Goal: Find specific page/section: Find specific page/section

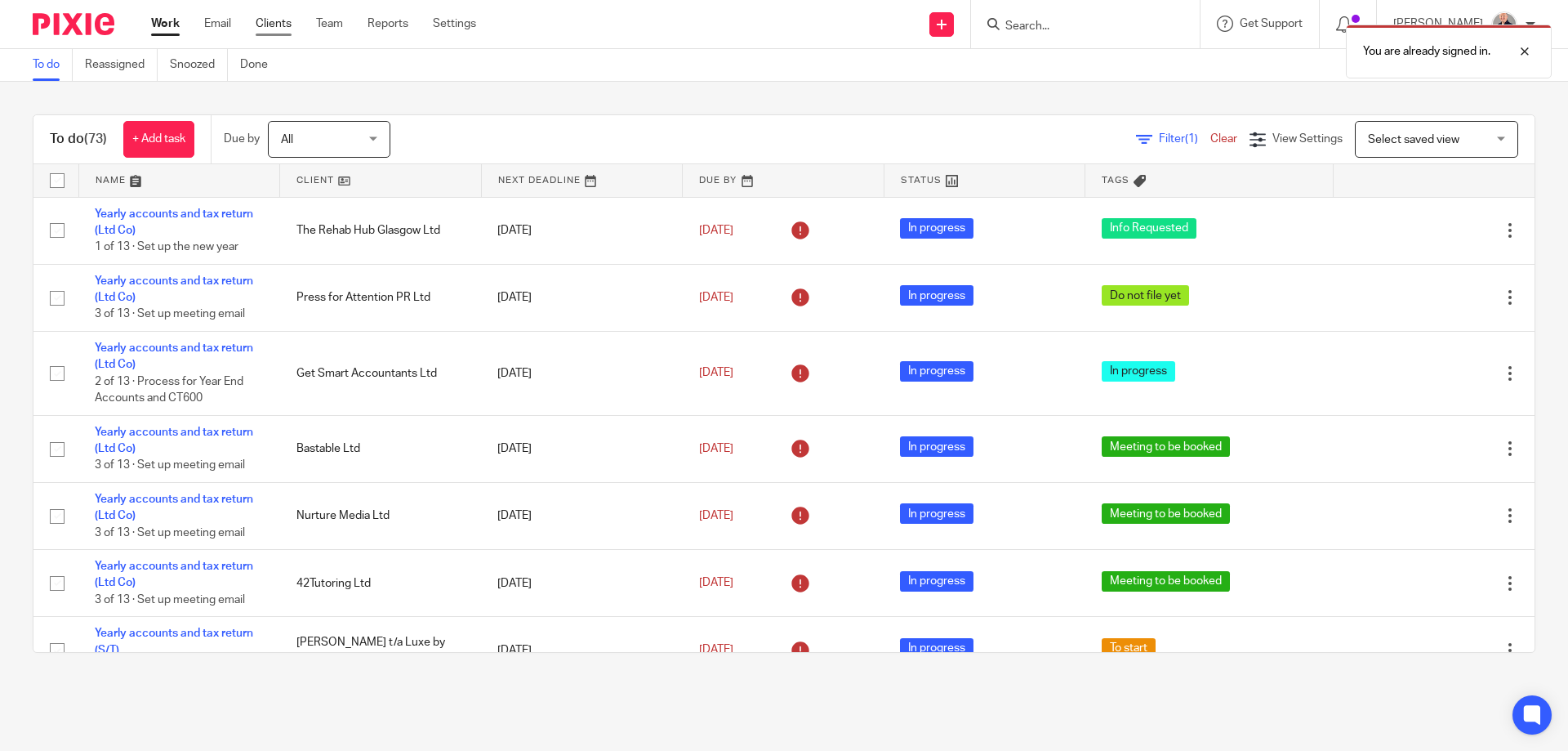
click at [277, 27] on link "Clients" at bounding box center [274, 24] width 36 height 16
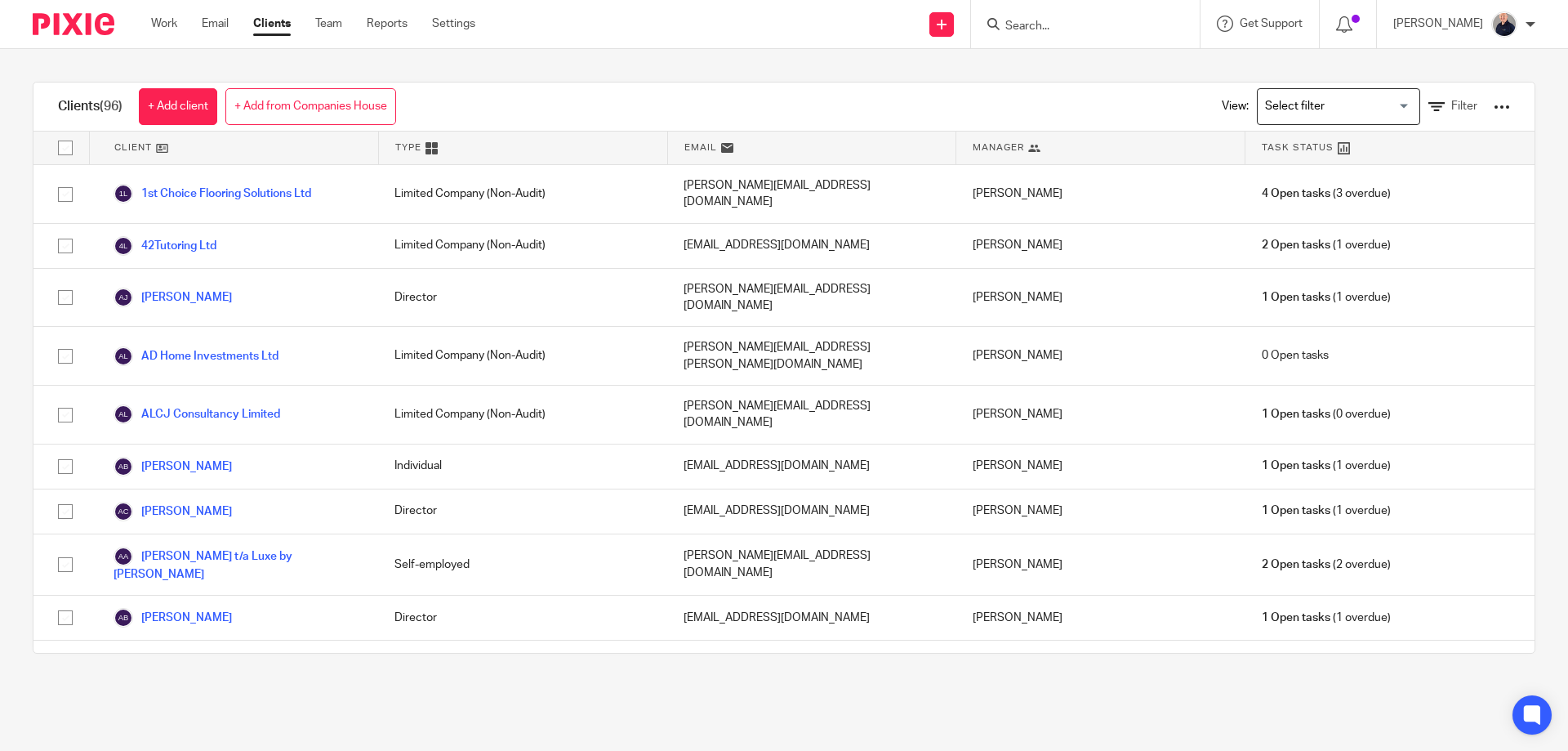
drag, startPoint x: 1066, startPoint y: 26, endPoint x: 1077, endPoint y: 11, distance: 18.6
click at [1065, 25] on input "Search" at bounding box center [1076, 27] width 147 height 15
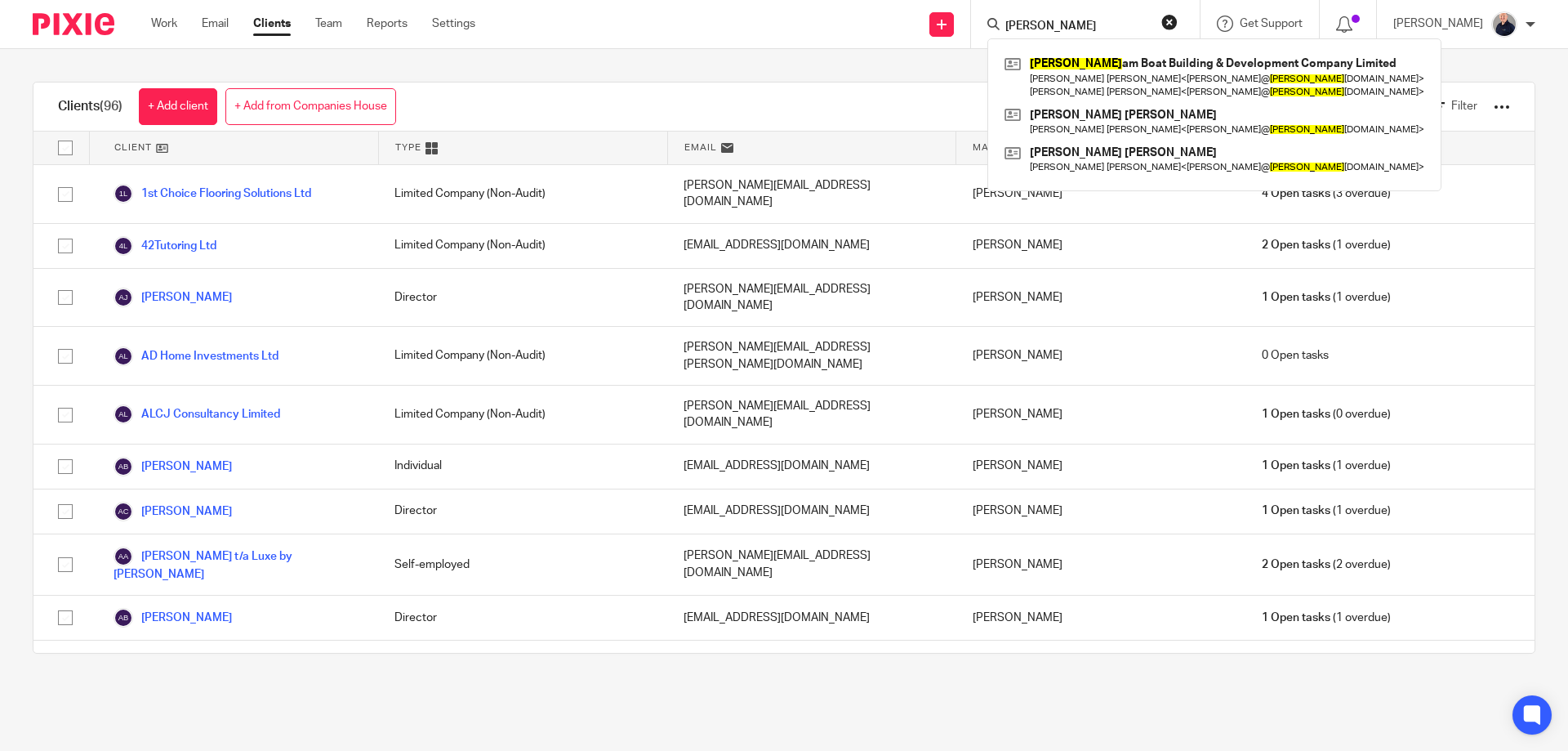
type input "marth"
click button "submit" at bounding box center [0, 0] width 0 height 0
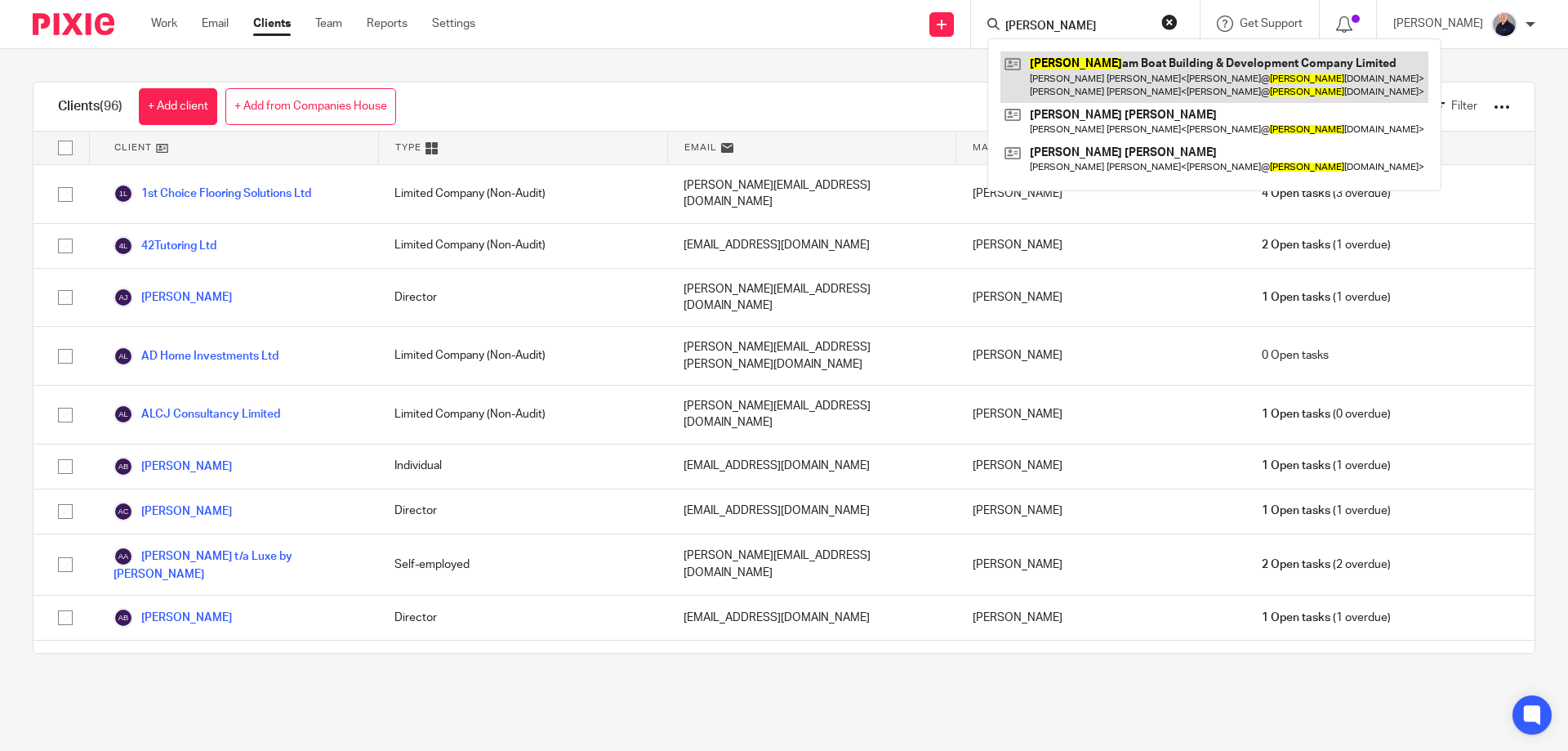
click at [1082, 69] on link at bounding box center [1214, 76] width 428 height 51
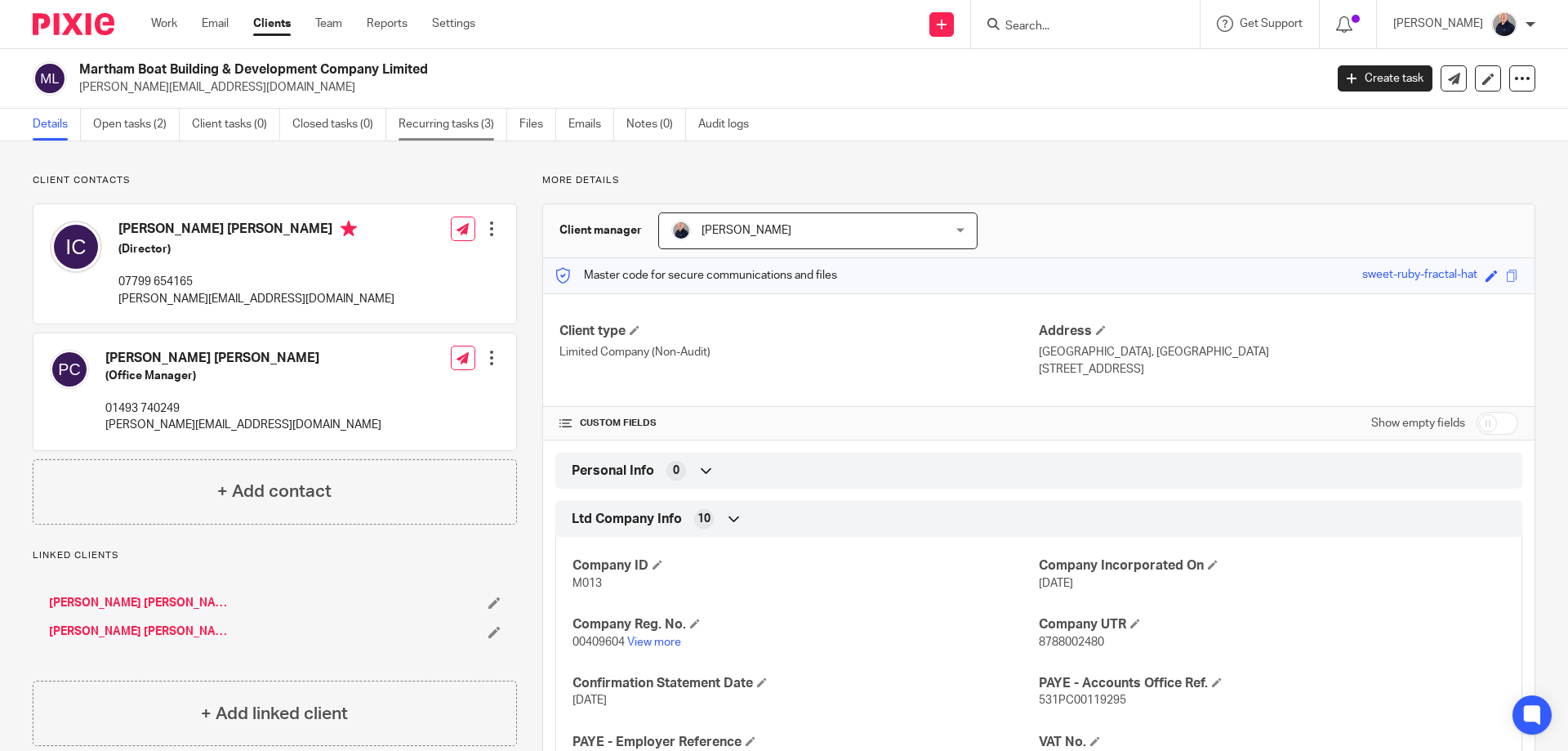
click at [438, 127] on link "Recurring tasks (3)" at bounding box center [453, 125] width 109 height 32
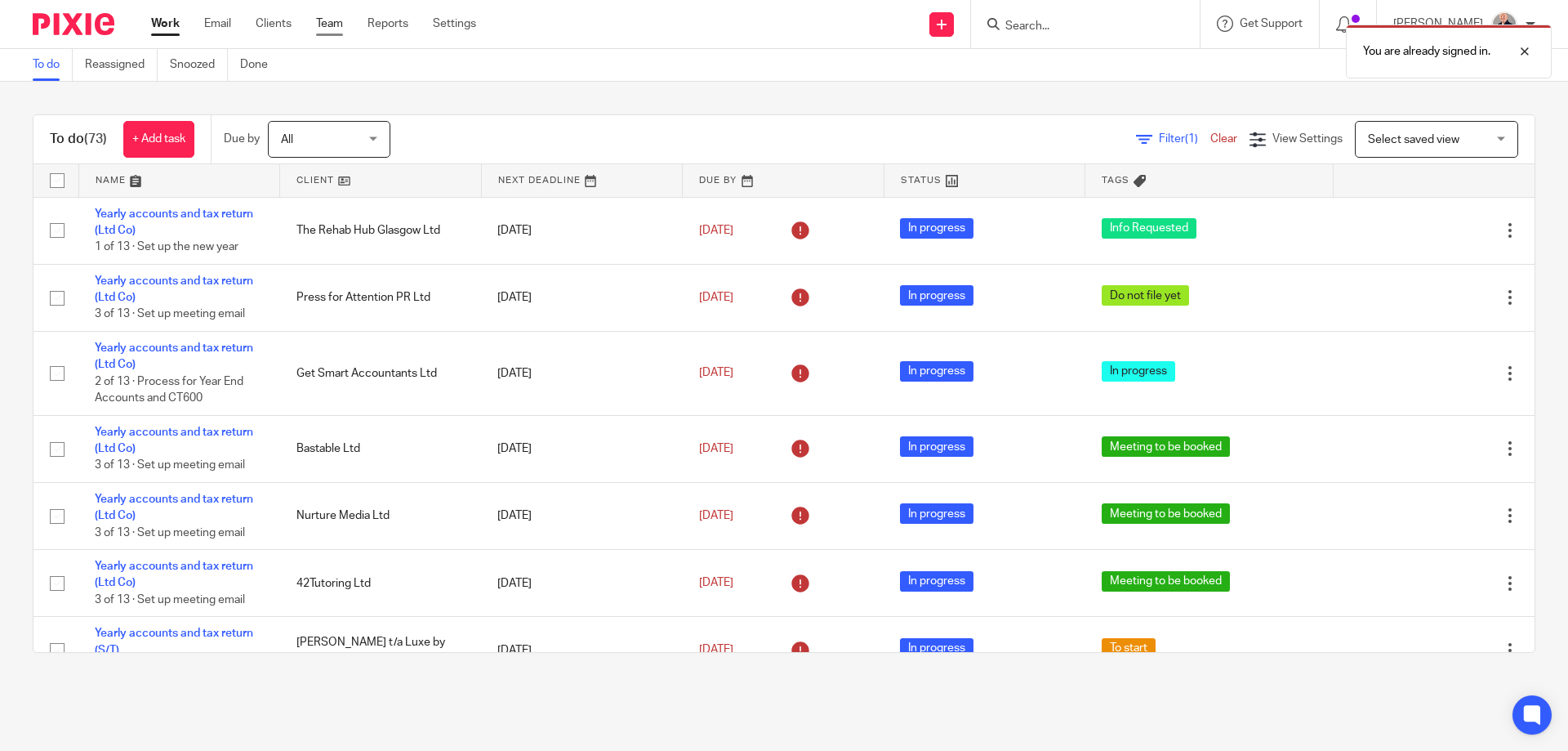
click at [326, 25] on link "Team" at bounding box center [329, 24] width 27 height 16
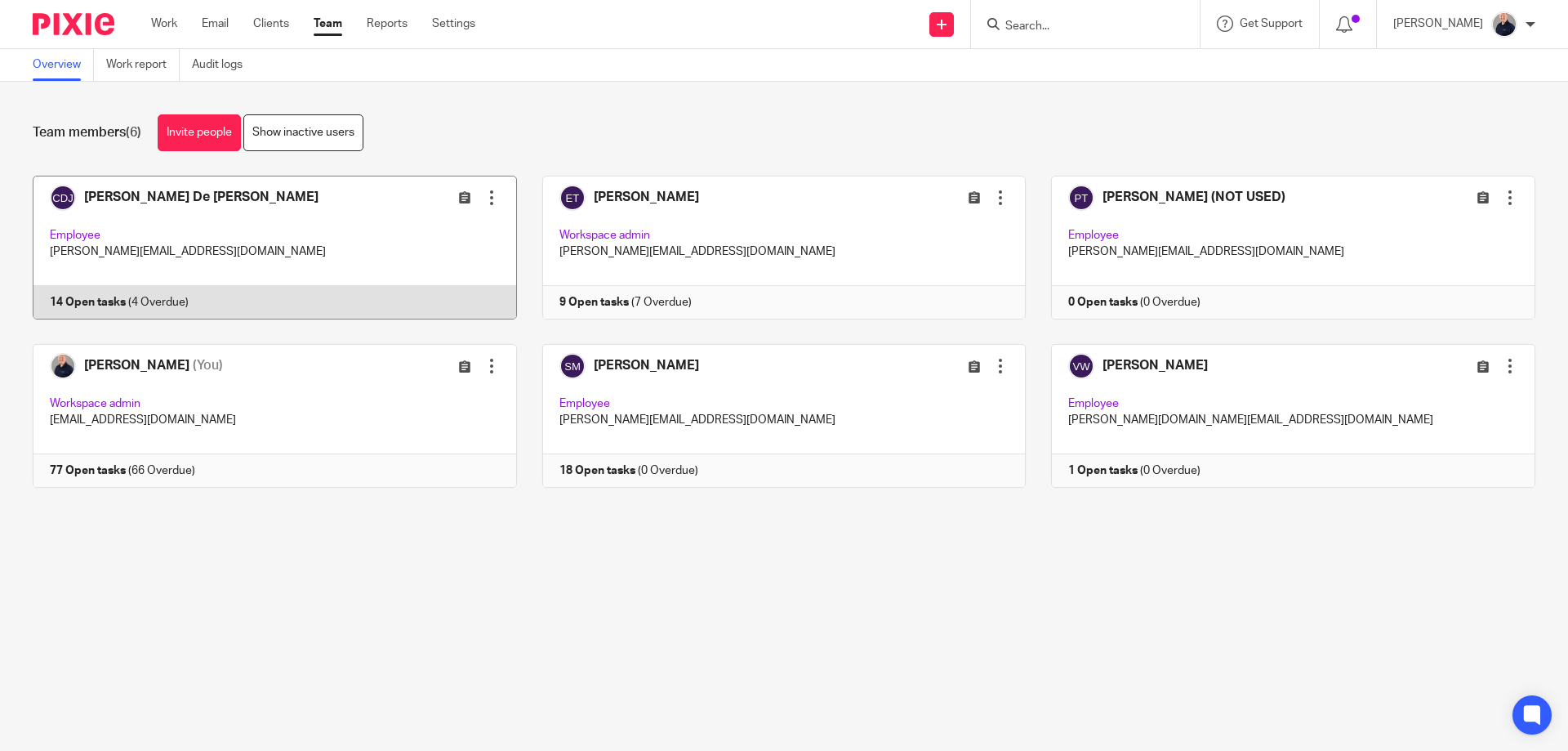
click at [382, 240] on link at bounding box center [262, 248] width 510 height 144
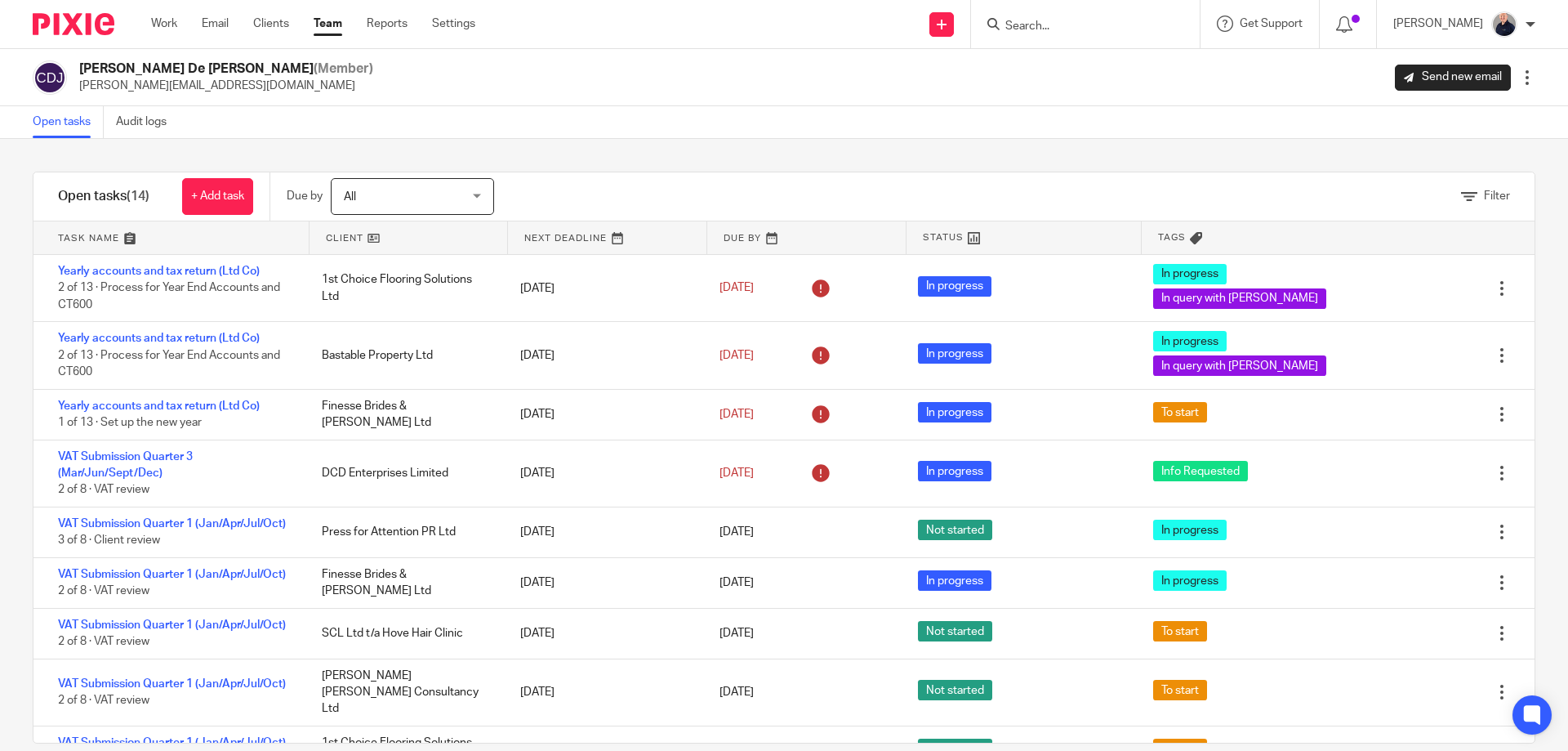
click at [324, 24] on link "Team" at bounding box center [328, 24] width 29 height 16
click at [86, 236] on link at bounding box center [171, 237] width 275 height 33
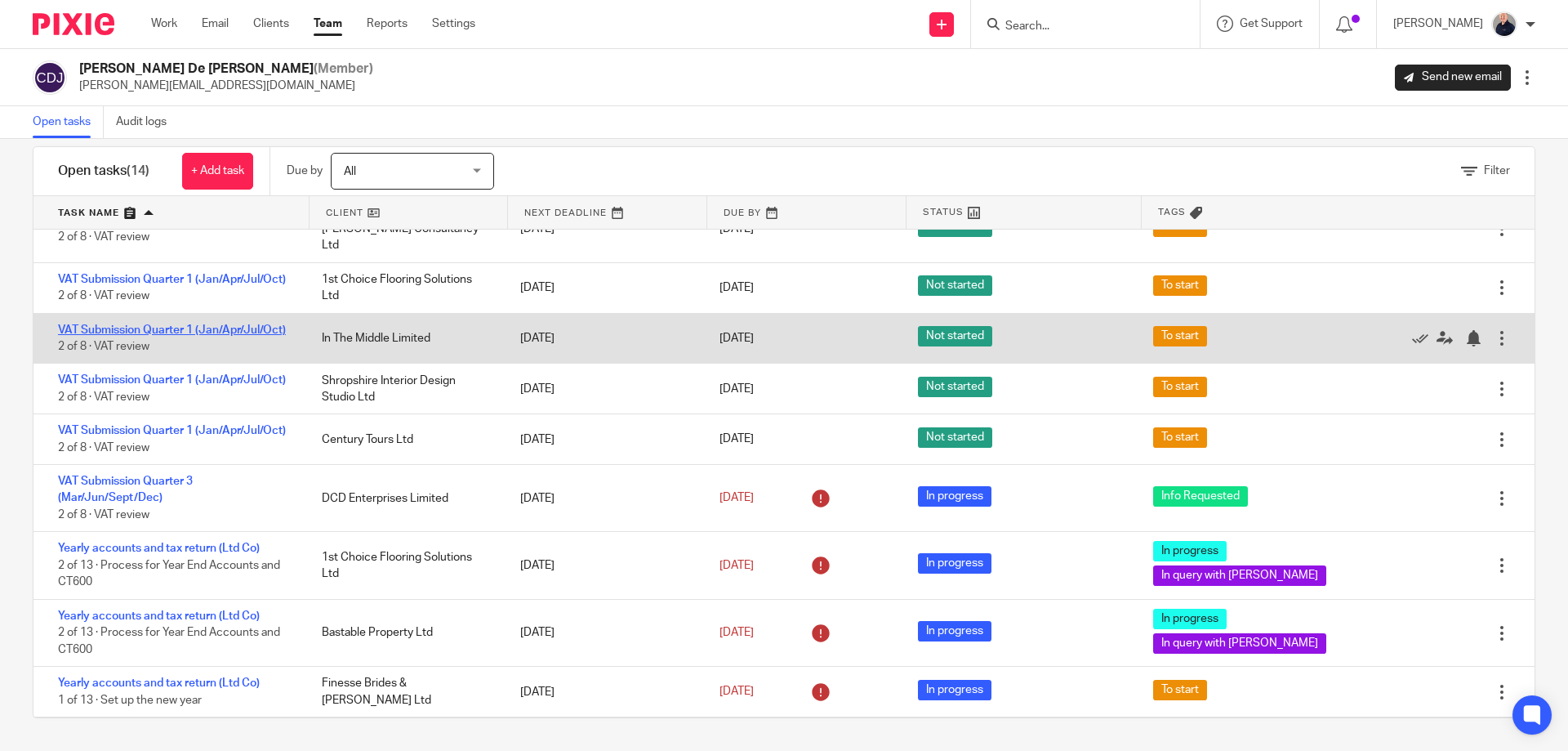
scroll to position [270, 0]
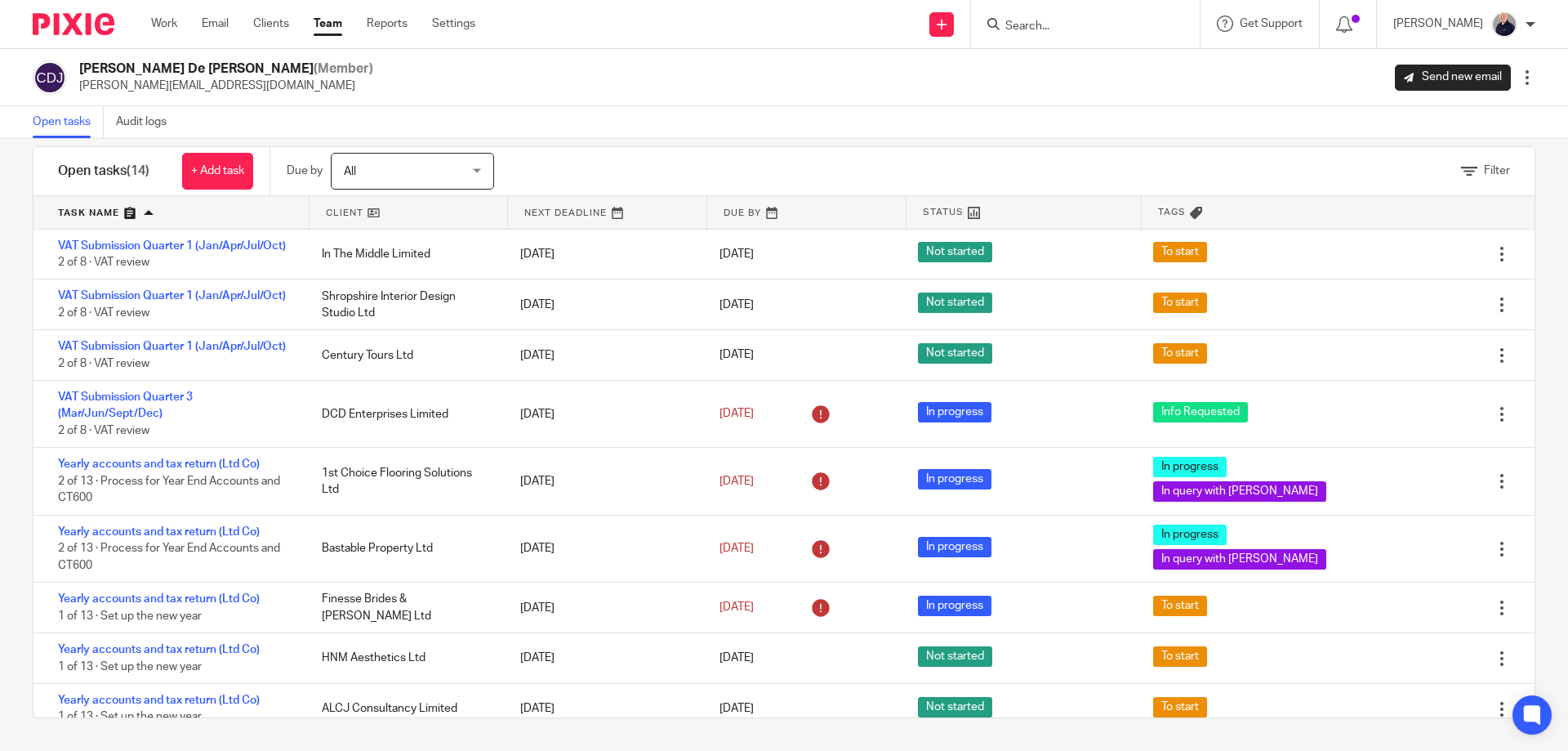
click at [547, 151] on div "Filter" at bounding box center [1034, 171] width 999 height 48
